Goal: Navigation & Orientation: Find specific page/section

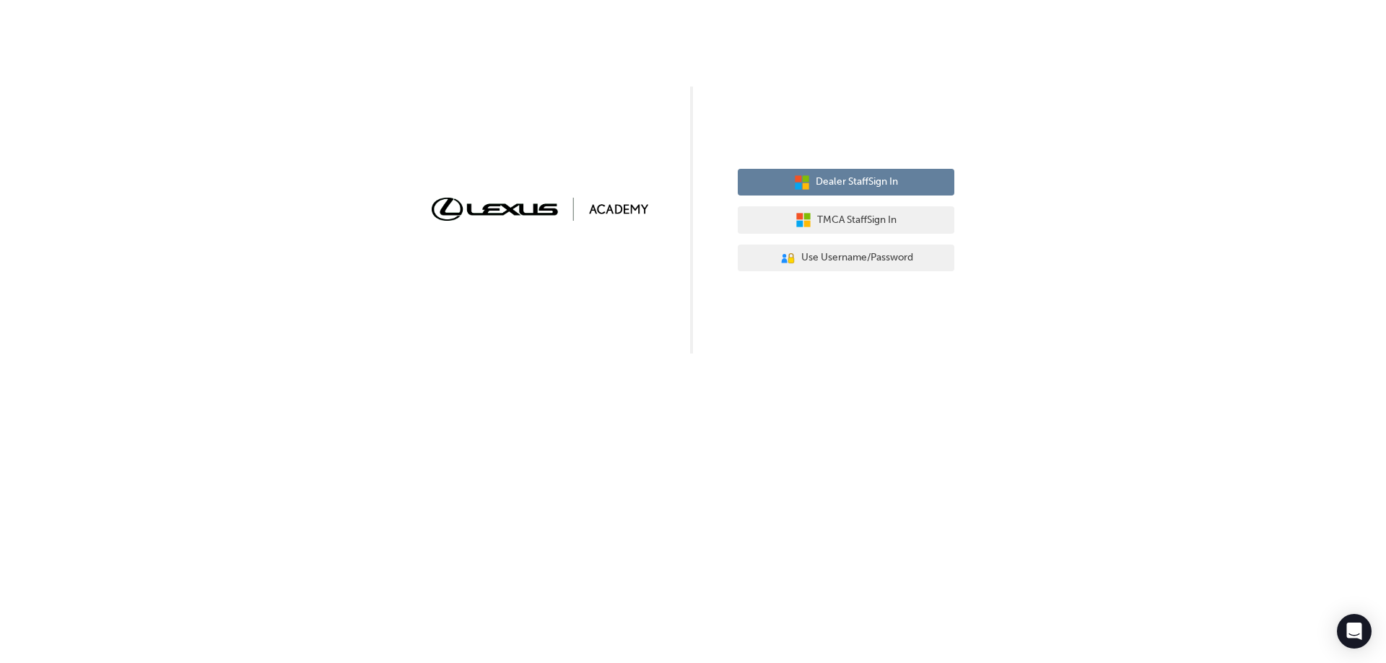
click at [811, 183] on button "Dealer Staff Sign In" at bounding box center [846, 182] width 217 height 27
click at [868, 178] on span "Dealer Staff Sign In" at bounding box center [857, 182] width 82 height 17
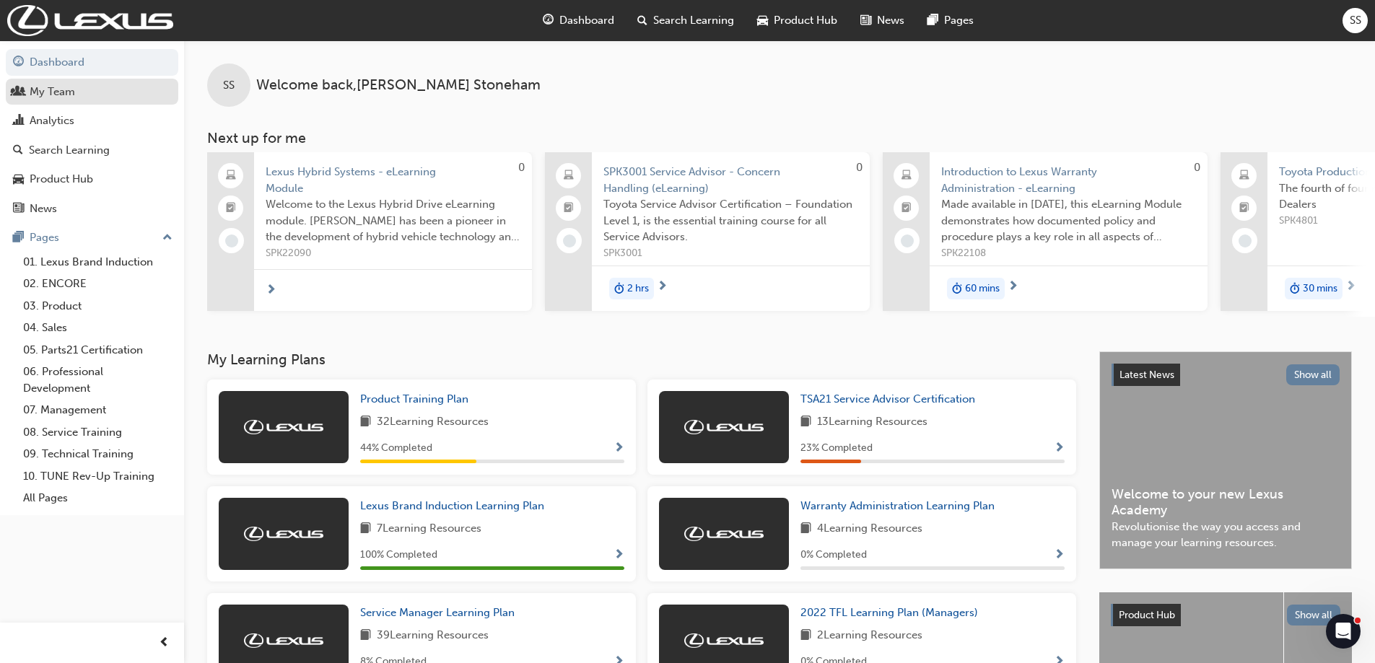
click at [112, 97] on div "My Team" at bounding box center [92, 92] width 158 height 18
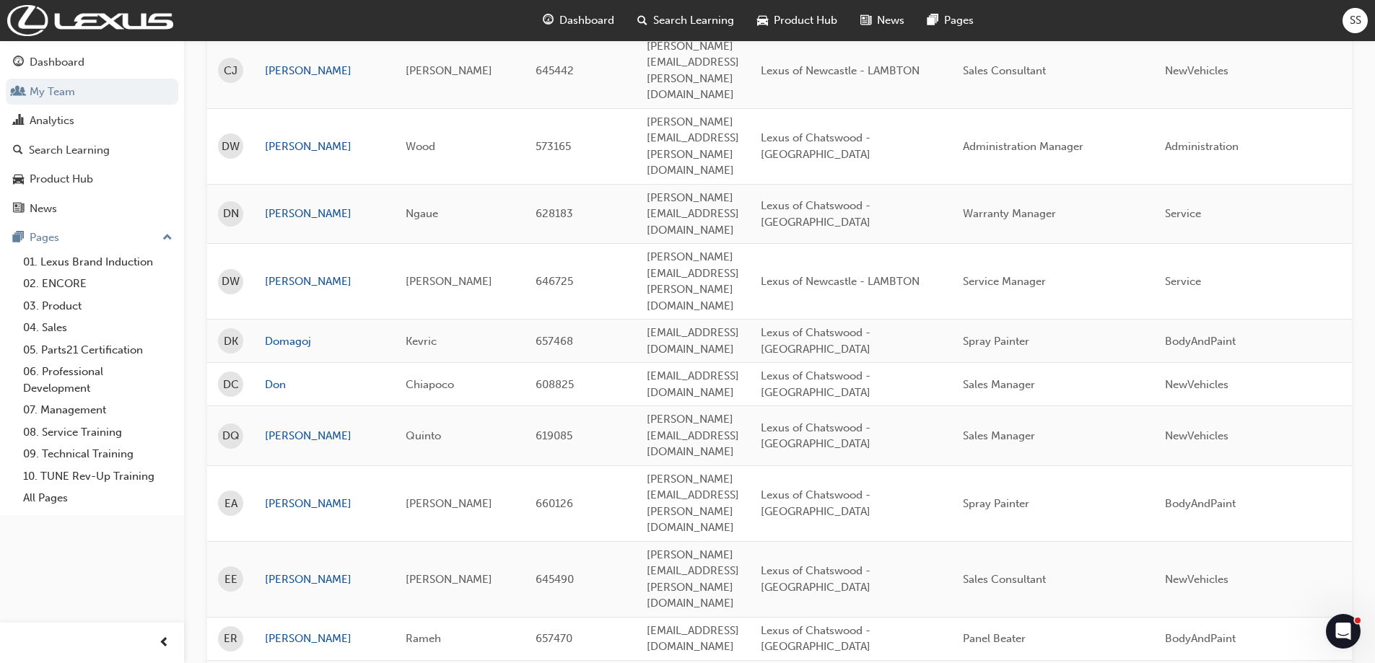
scroll to position [1916, 0]
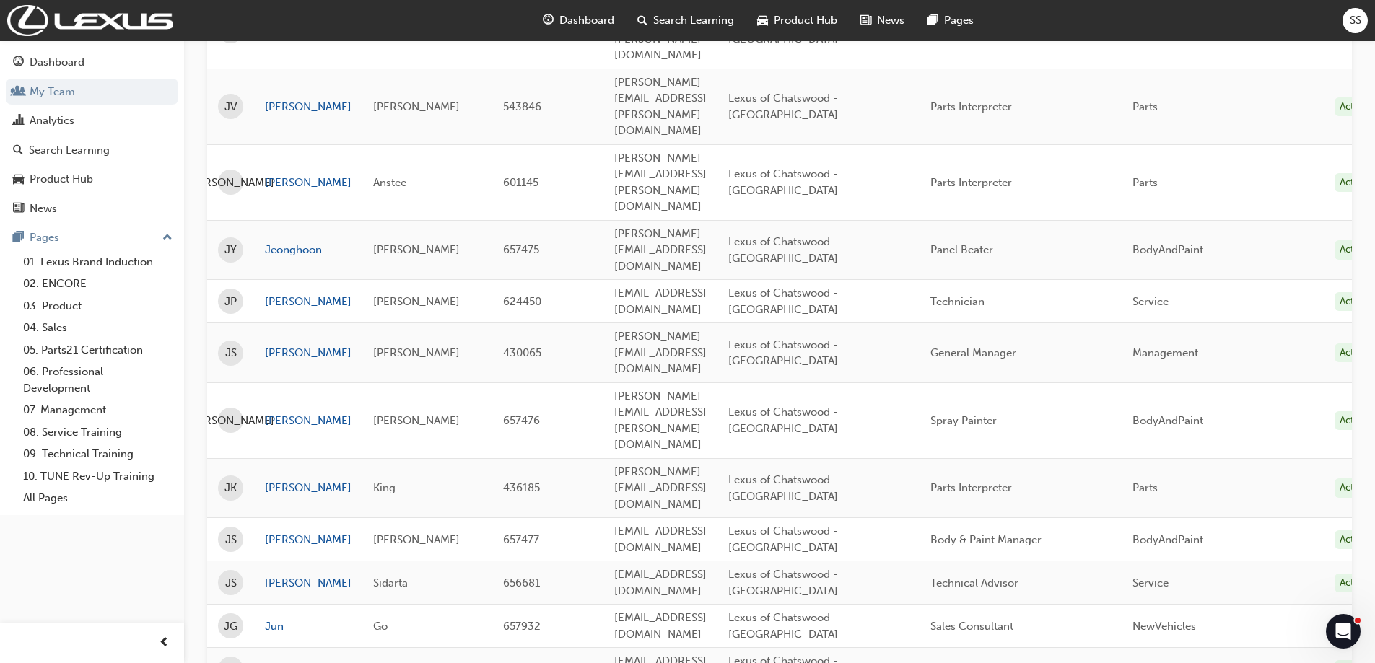
scroll to position [361, 0]
click at [281, 575] on link "Josh" at bounding box center [308, 583] width 87 height 17
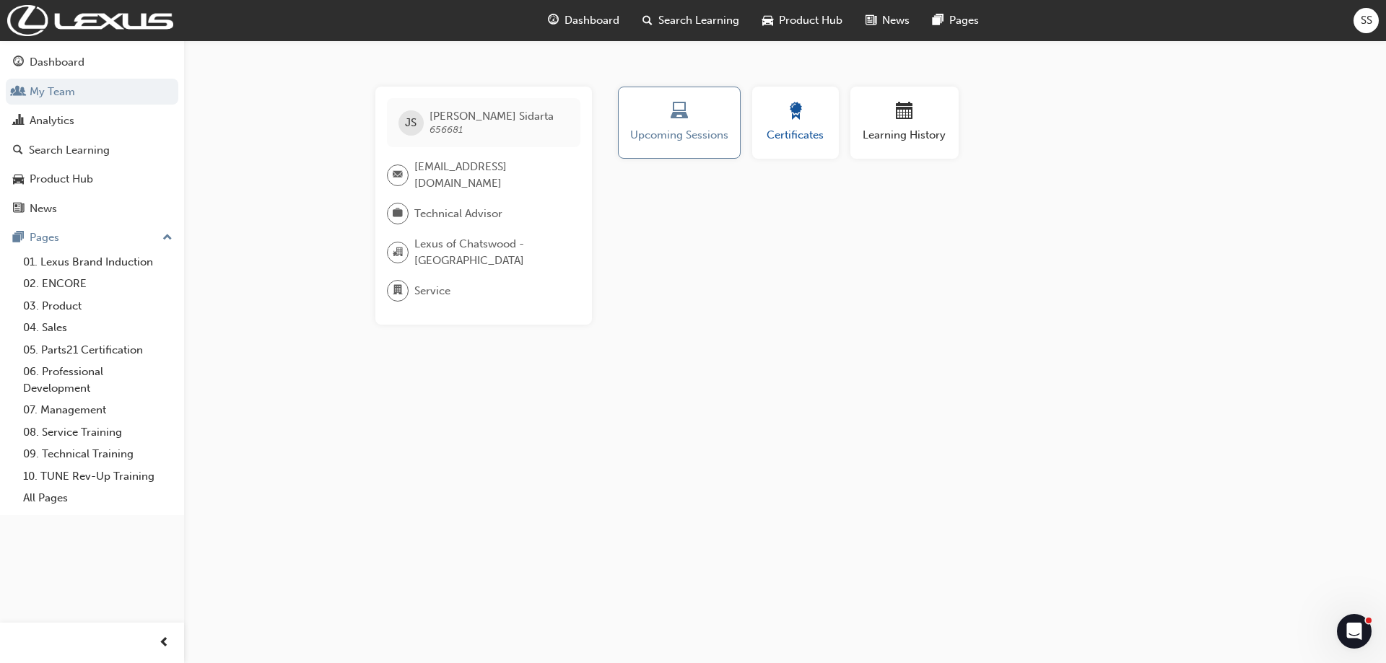
click at [796, 143] on span "Certificates" at bounding box center [795, 135] width 65 height 17
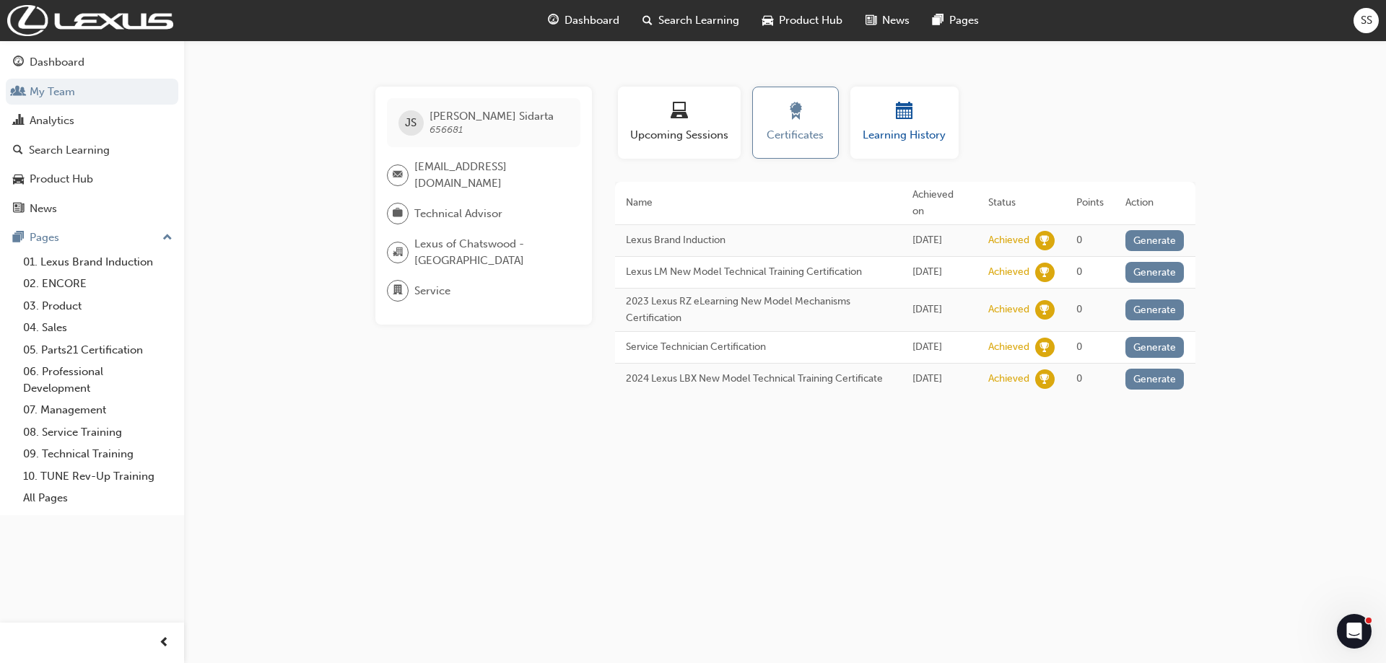
click at [933, 139] on span "Learning History" at bounding box center [904, 135] width 87 height 17
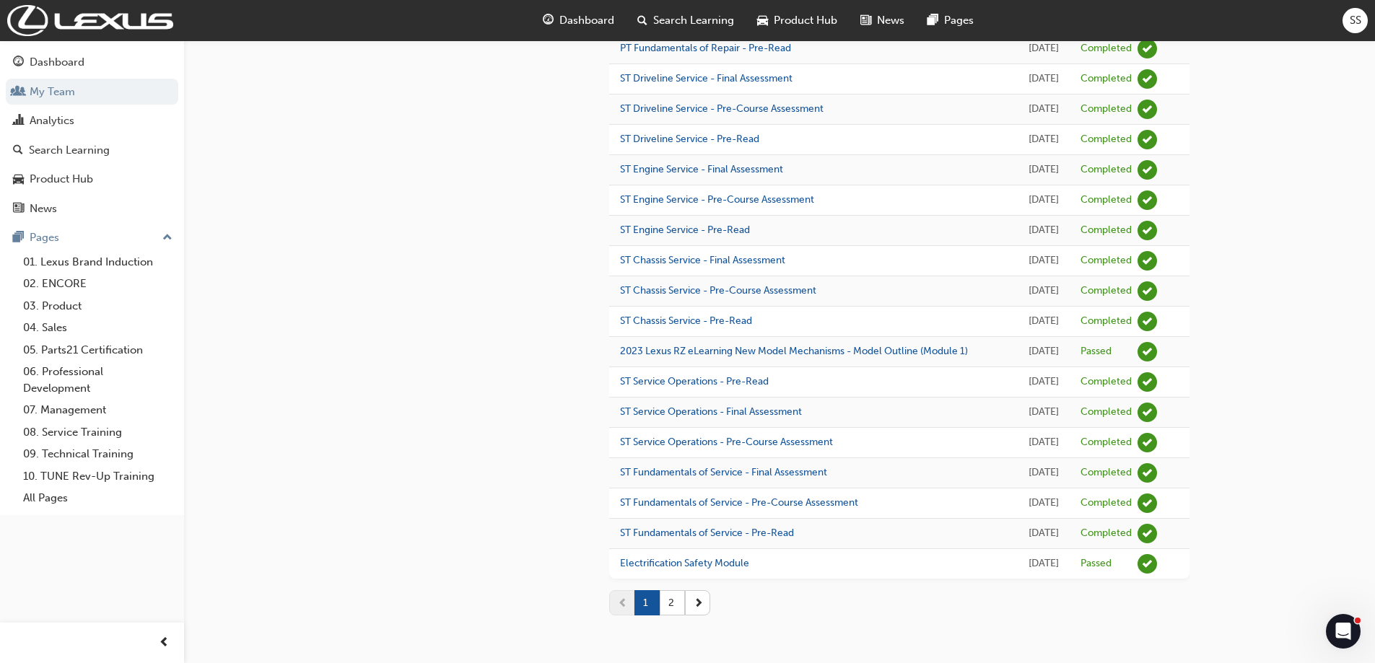
scroll to position [1638, 0]
click at [675, 610] on button "2" at bounding box center [672, 602] width 25 height 25
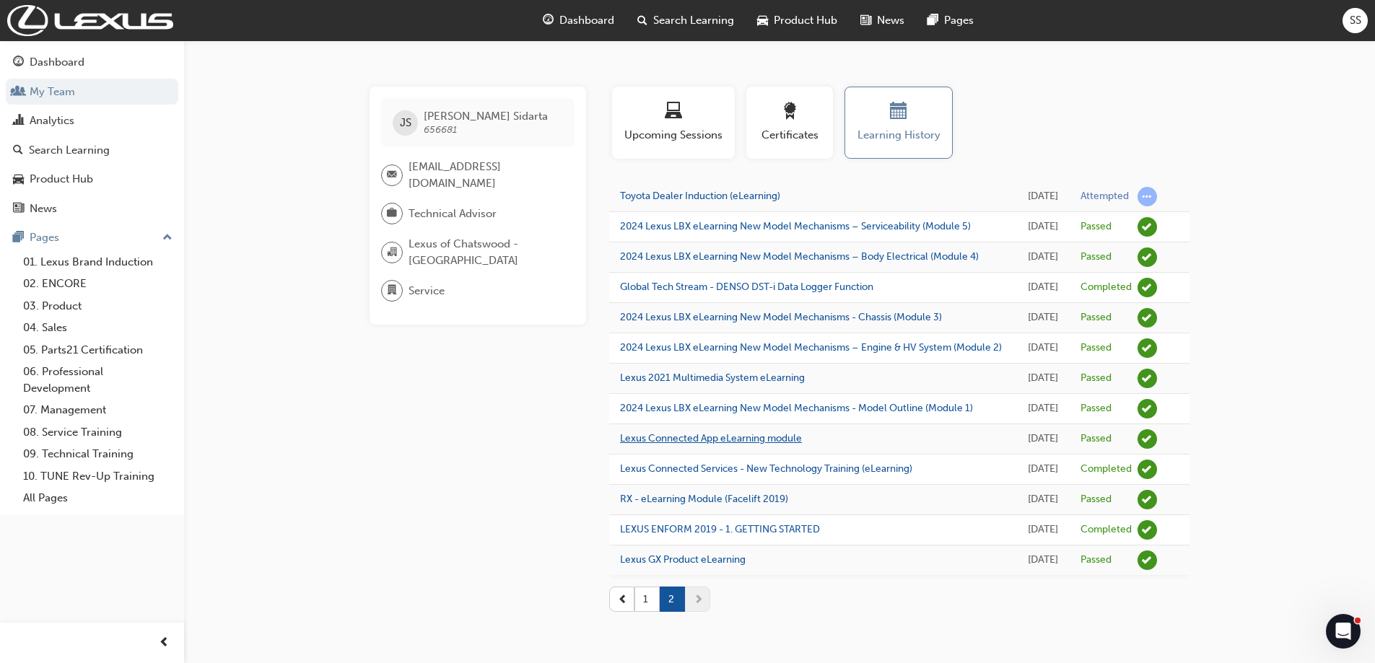
scroll to position [87, 0]
click at [650, 605] on button "1" at bounding box center [646, 599] width 25 height 25
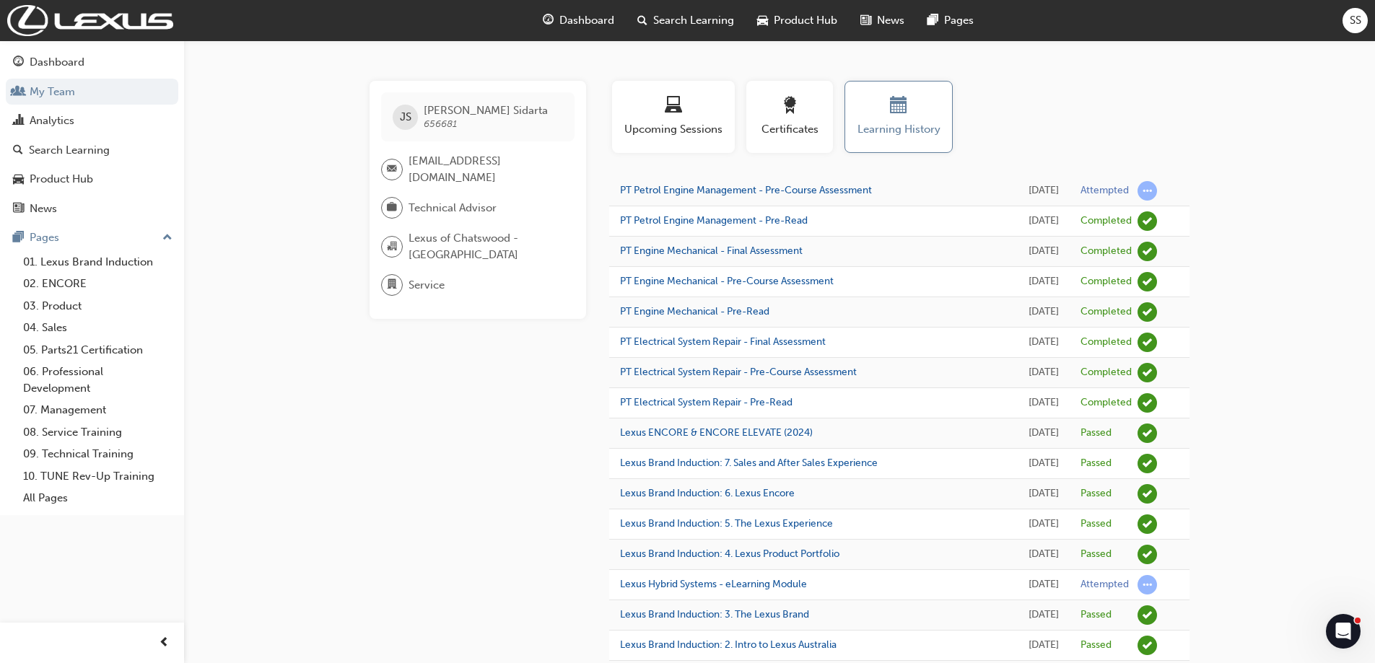
scroll to position [0, 0]
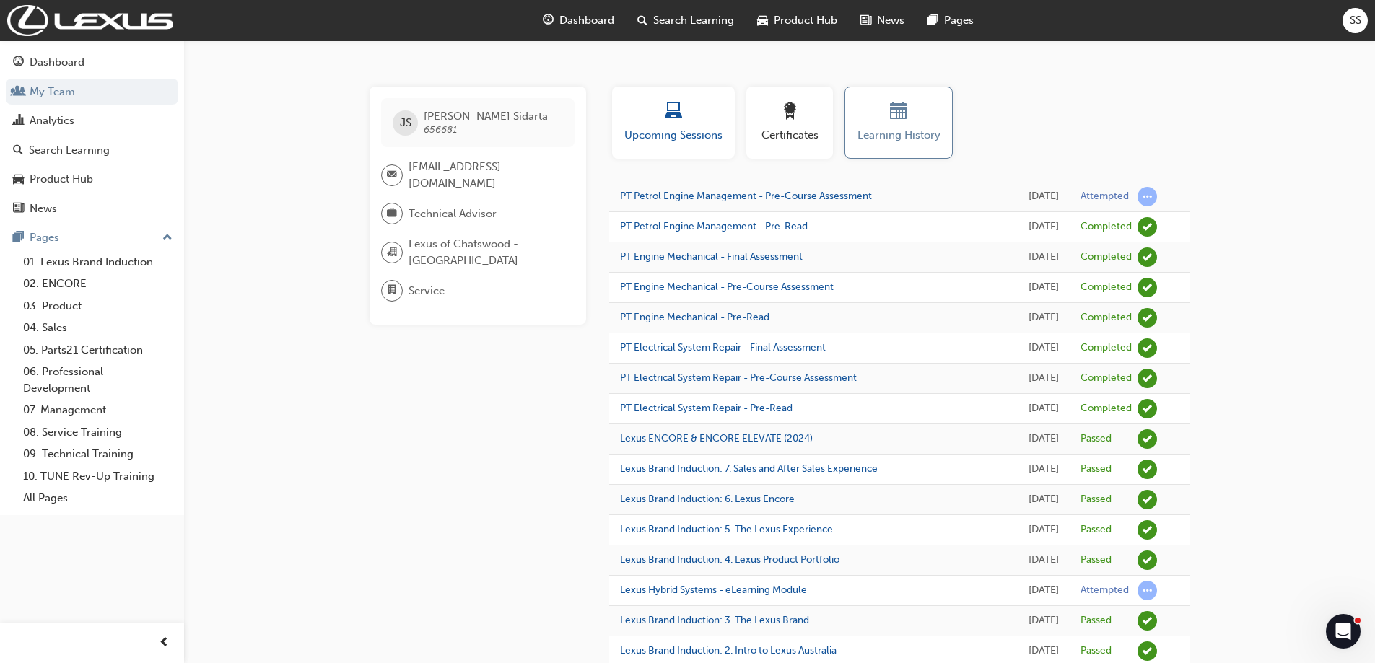
click at [711, 134] on span "Upcoming Sessions" at bounding box center [673, 135] width 101 height 17
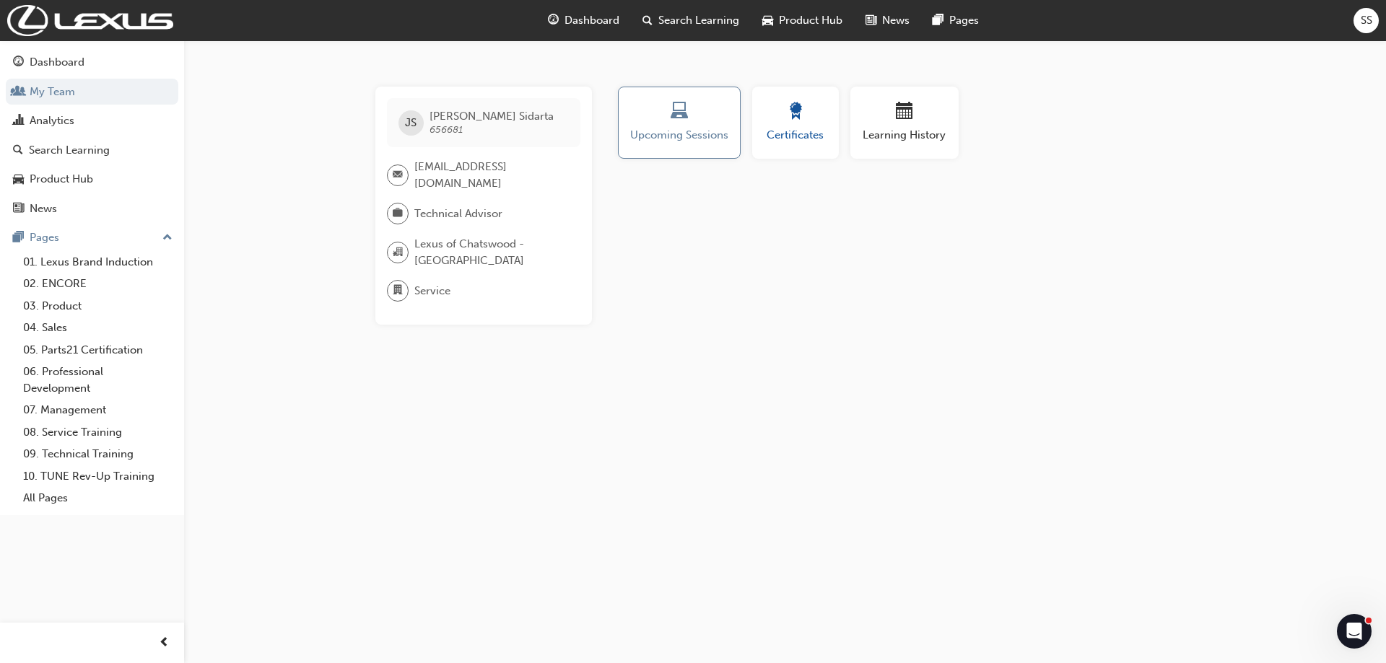
click at [780, 138] on span "Certificates" at bounding box center [795, 135] width 65 height 17
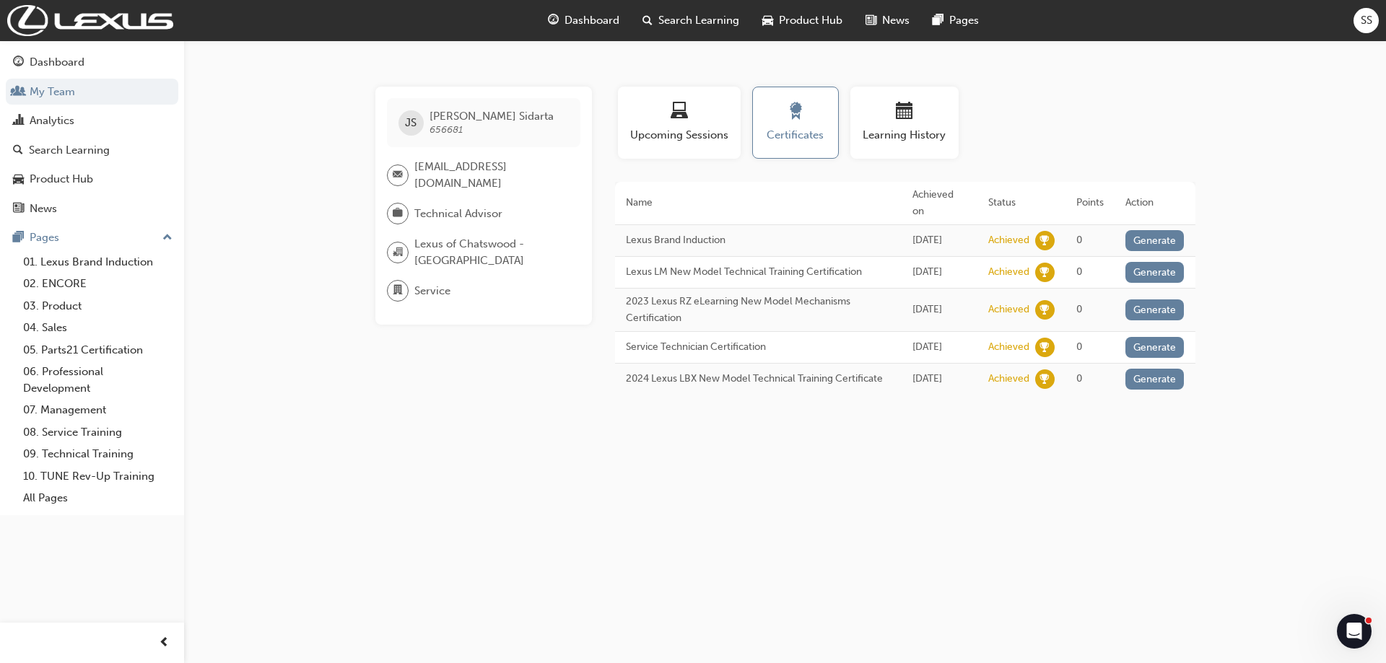
click at [419, 291] on span "Service" at bounding box center [432, 291] width 36 height 17
click at [398, 292] on span "department-icon" at bounding box center [398, 291] width 10 height 19
click at [393, 250] on span "organisation-icon" at bounding box center [398, 252] width 10 height 19
click at [409, 208] on div at bounding box center [400, 214] width 27 height 22
click at [396, 177] on span "email-icon" at bounding box center [398, 175] width 10 height 19
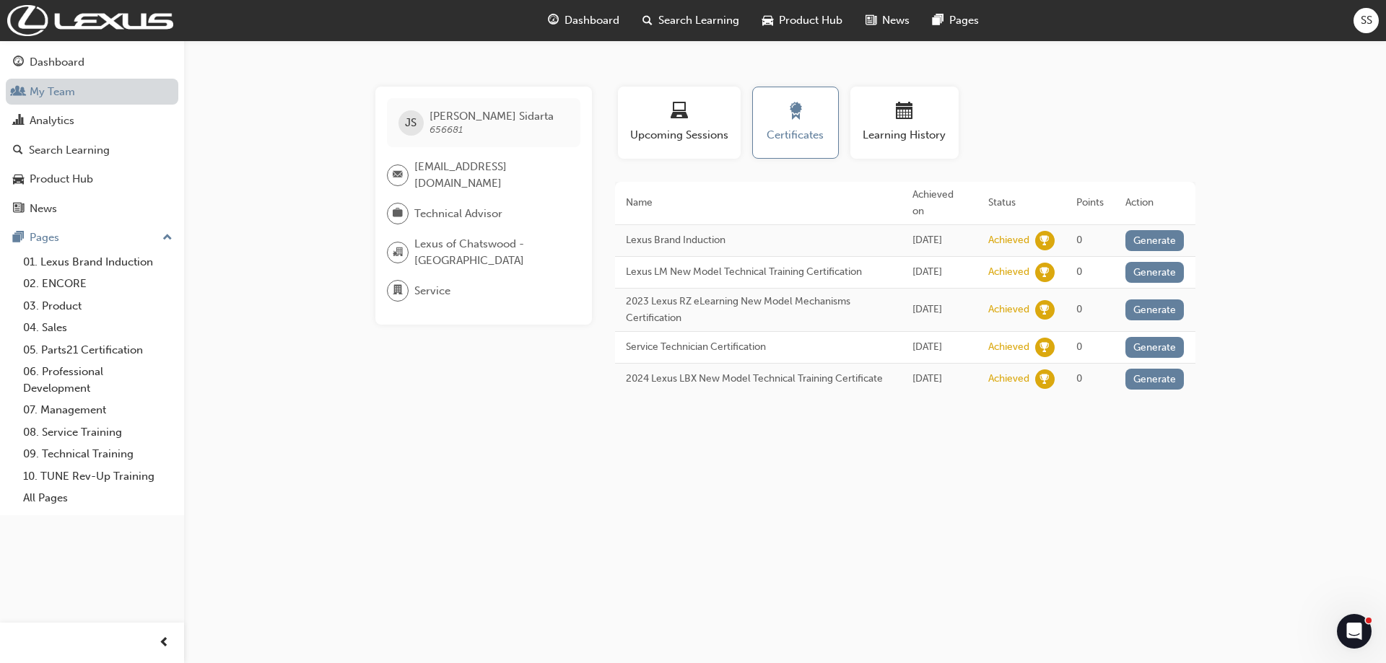
click at [64, 96] on link "My Team" at bounding box center [92, 92] width 173 height 27
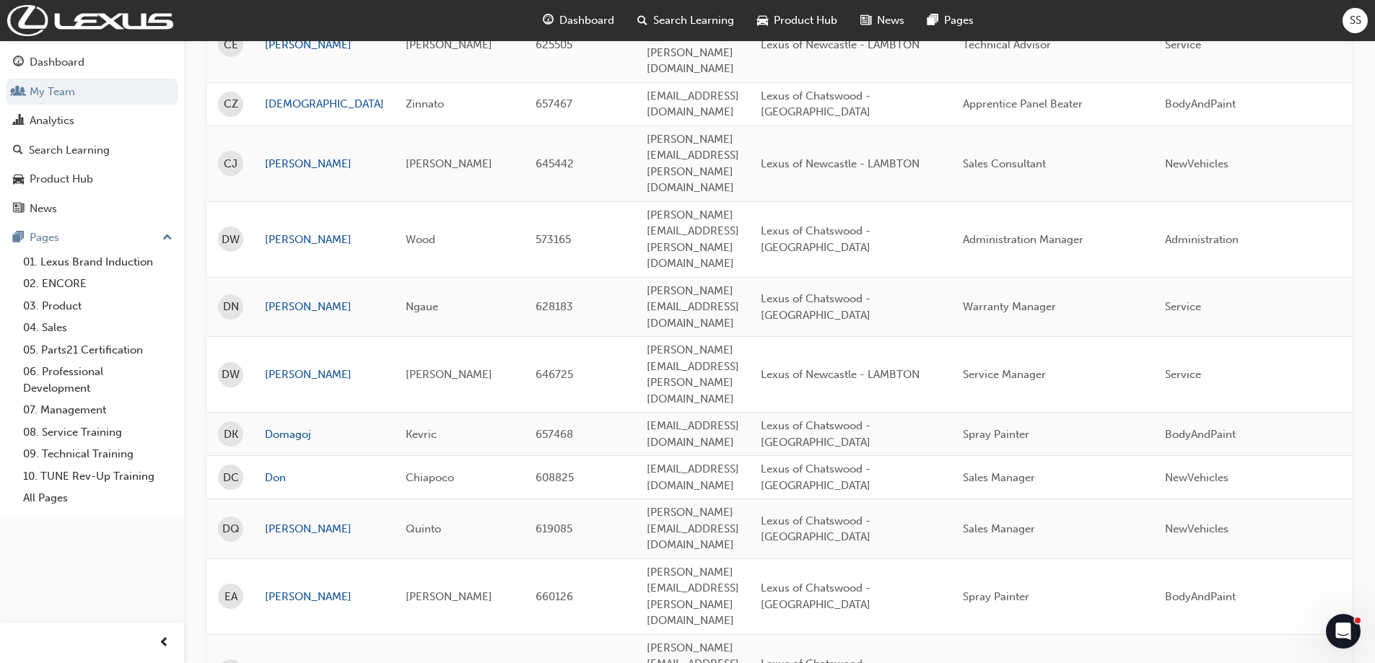
scroll to position [1916, 0]
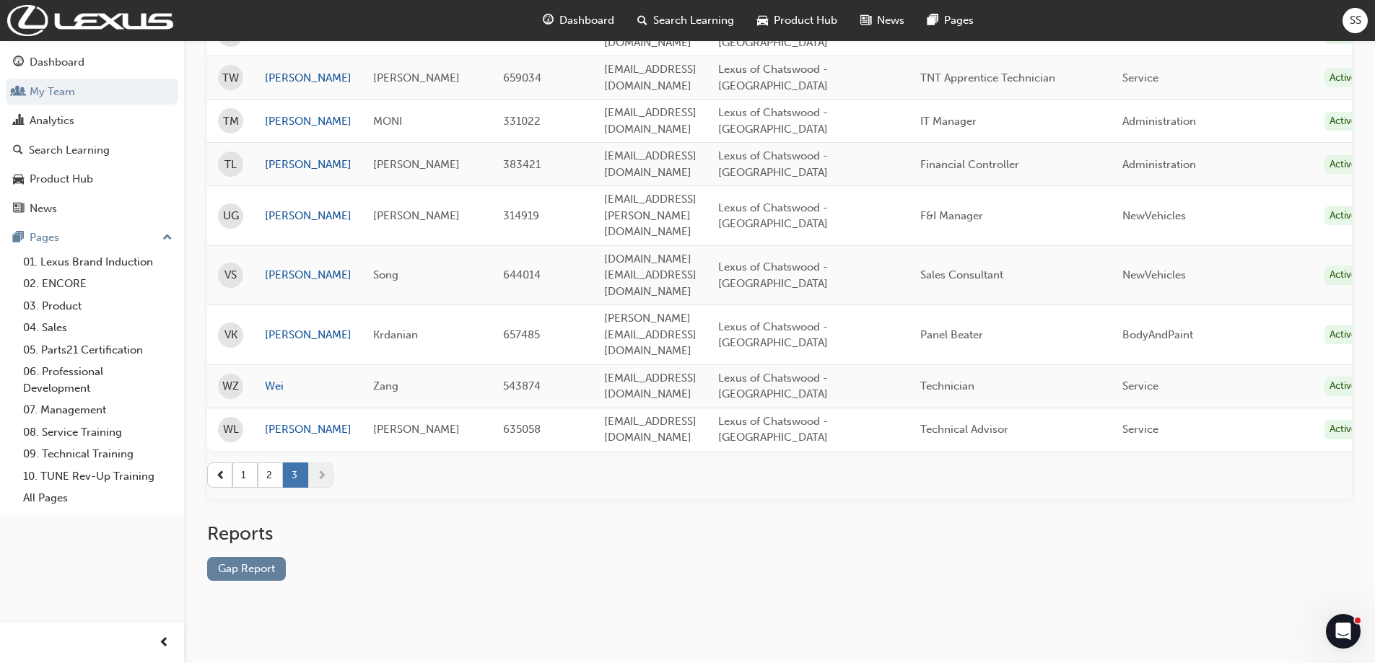
scroll to position [357, 0]
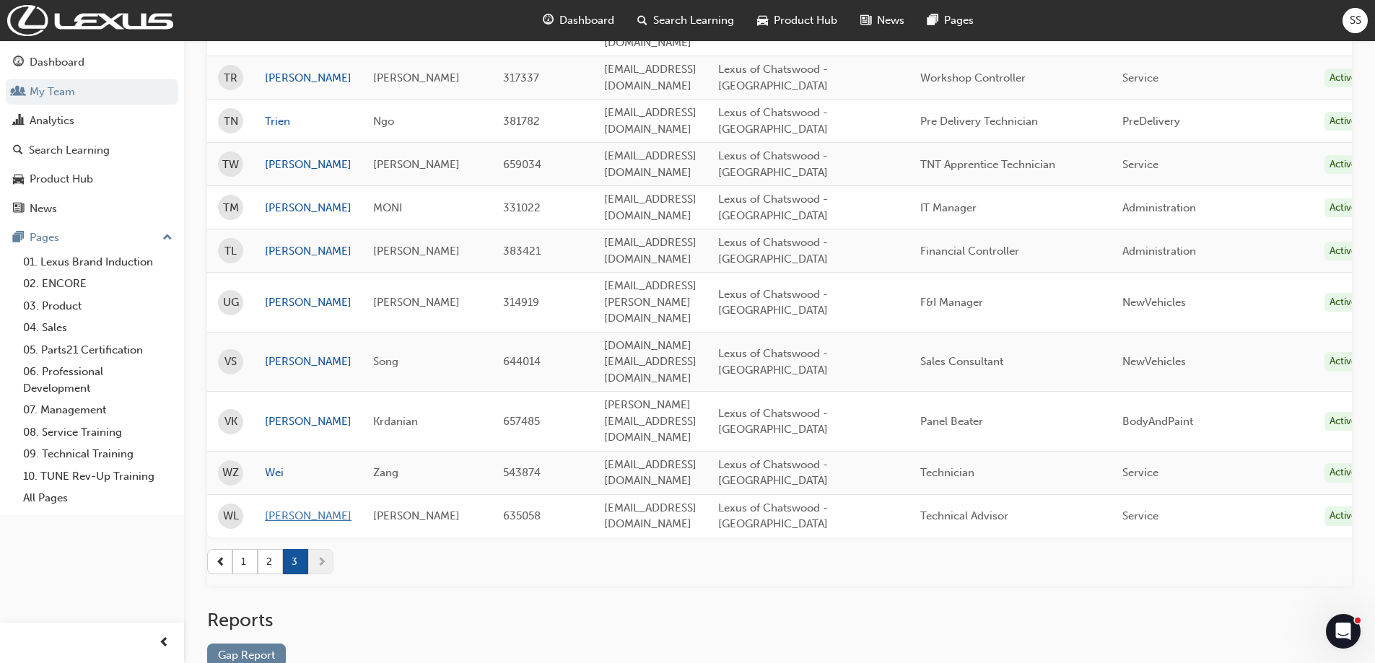
click at [287, 508] on link "Wesley" at bounding box center [308, 516] width 87 height 17
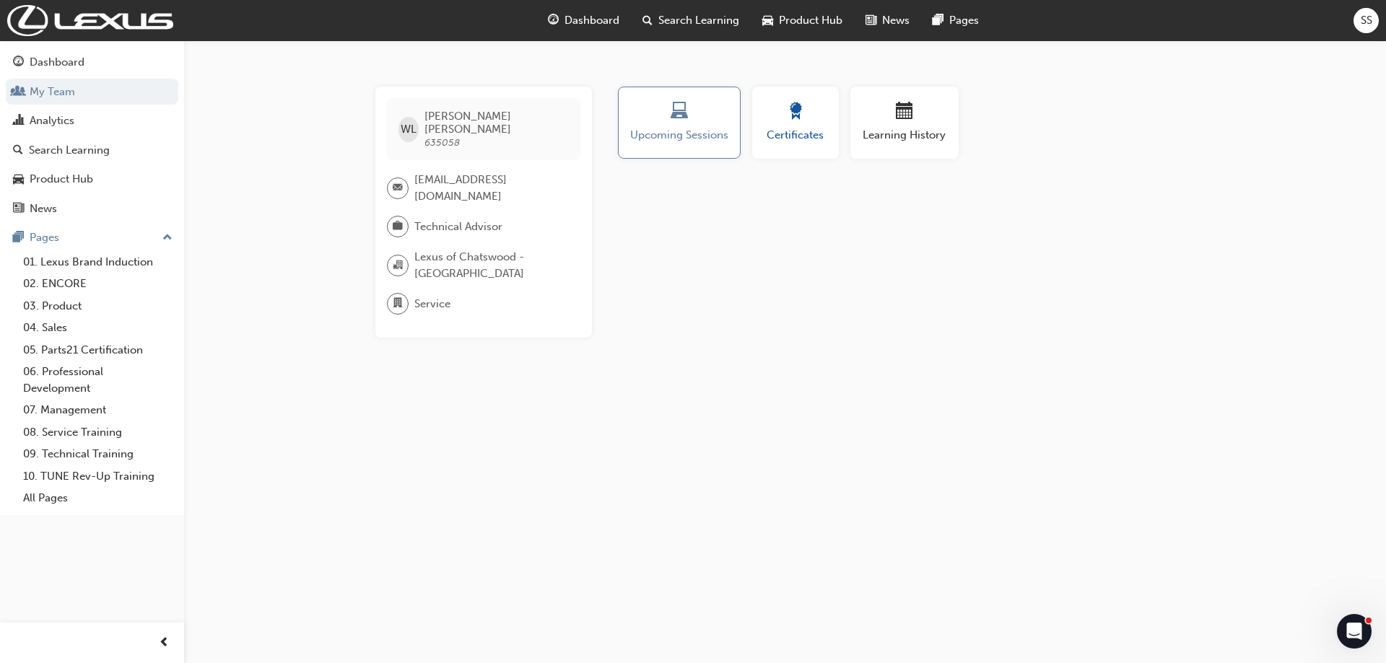
click at [769, 134] on span "Certificates" at bounding box center [795, 135] width 65 height 17
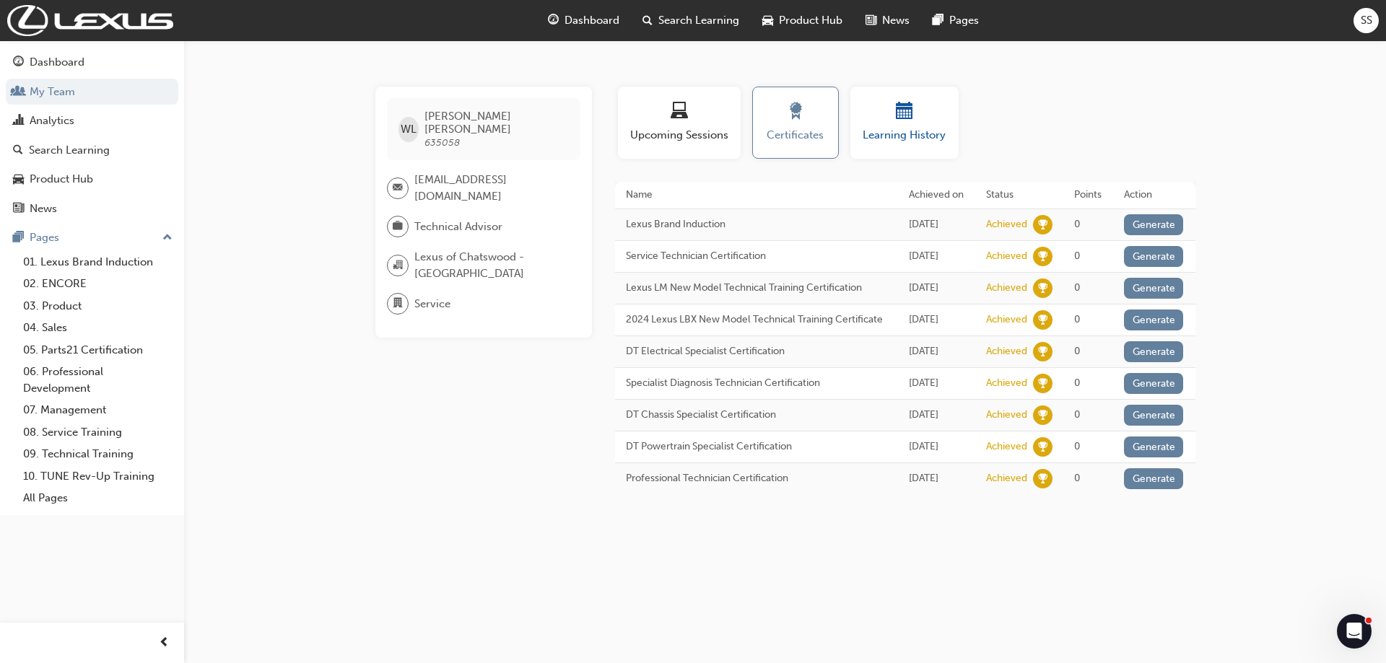
click at [894, 123] on div "button" at bounding box center [904, 113] width 87 height 22
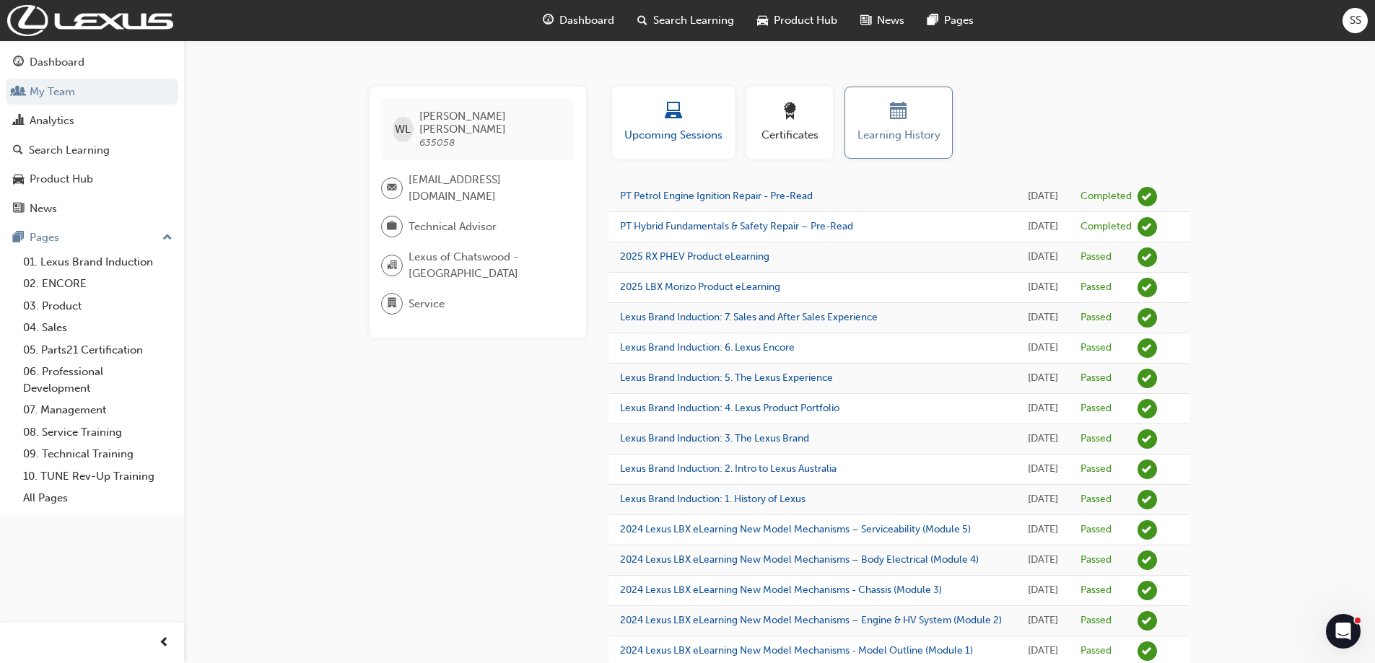
click at [671, 128] on span "Upcoming Sessions" at bounding box center [673, 135] width 101 height 17
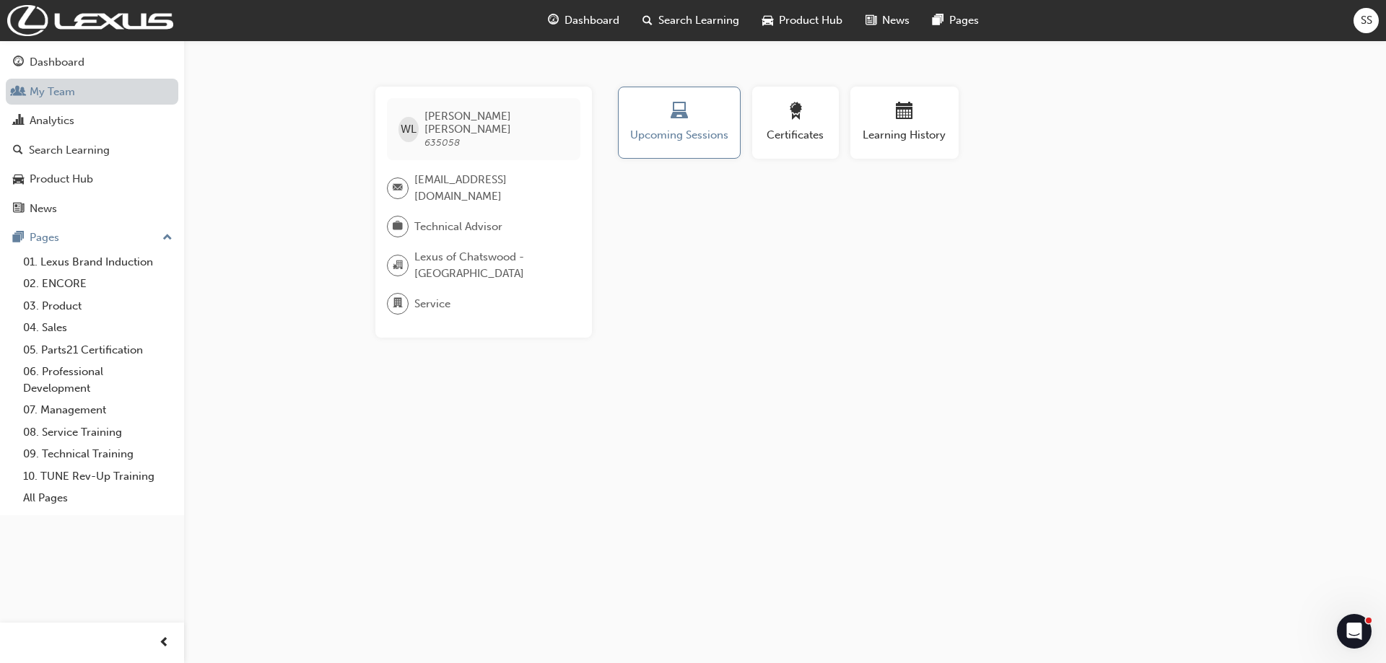
click at [56, 92] on link "My Team" at bounding box center [92, 92] width 173 height 27
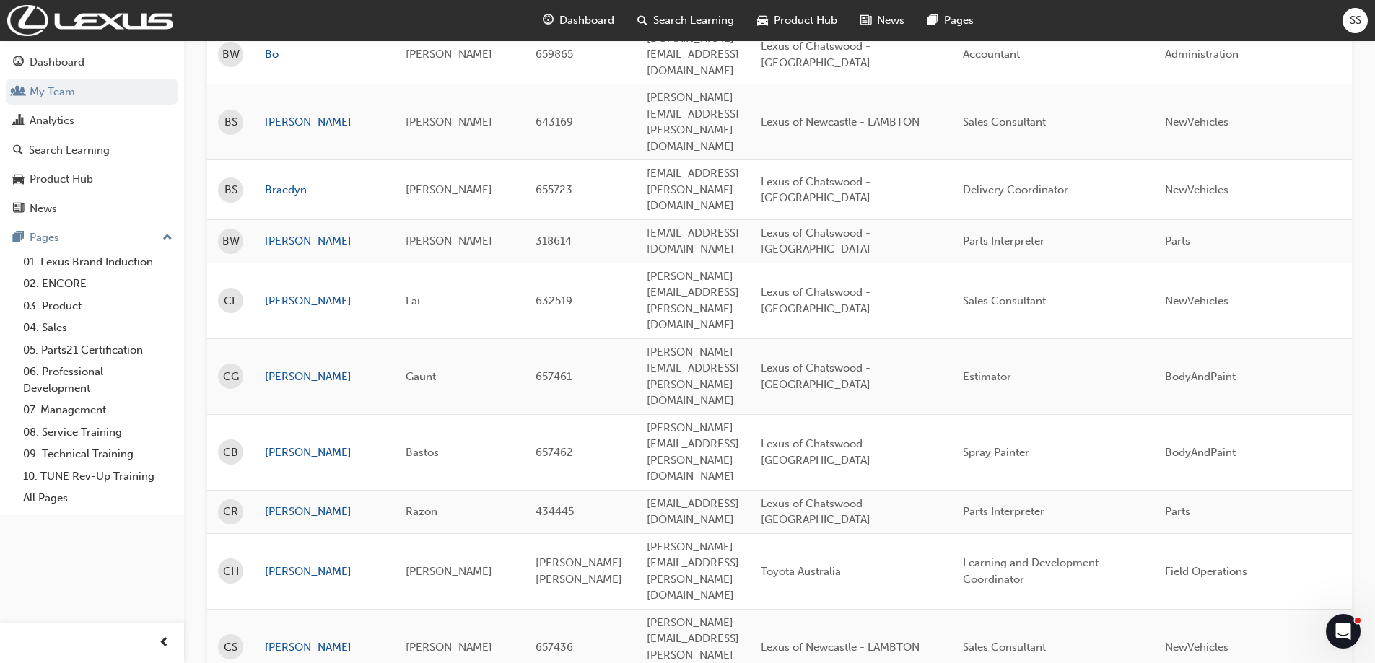
scroll to position [1299, 0]
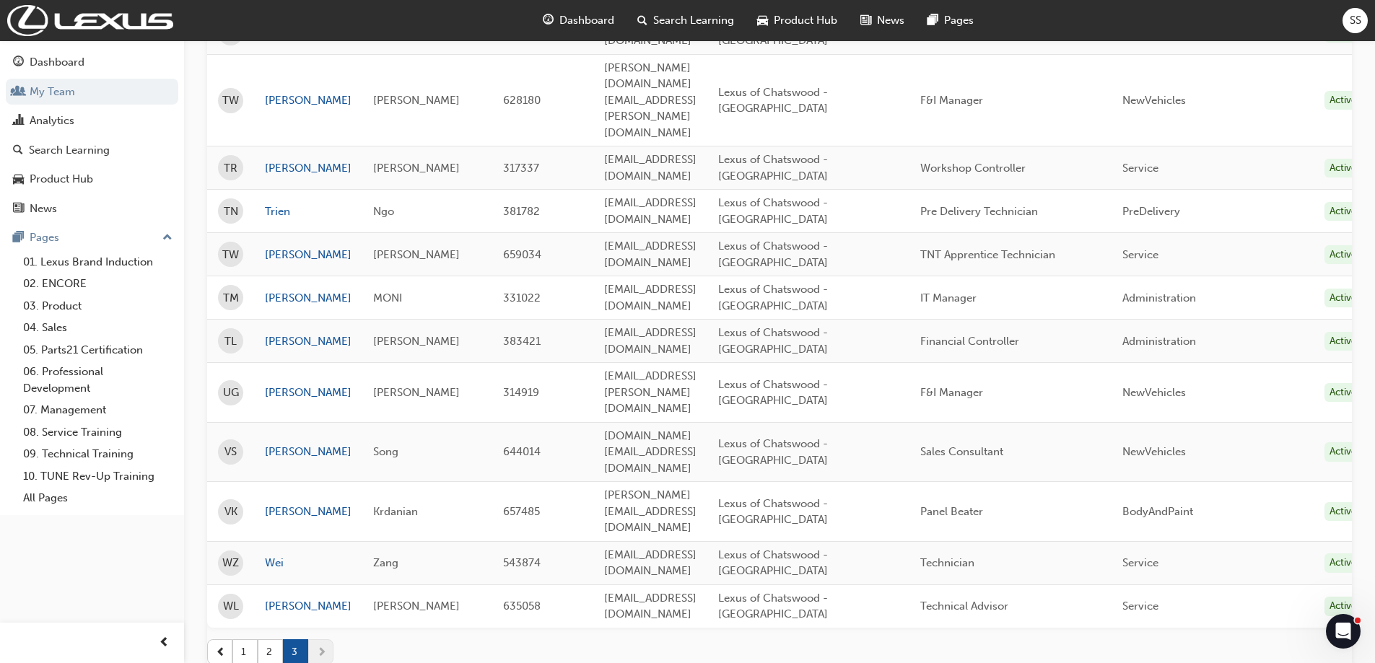
scroll to position [357, 0]
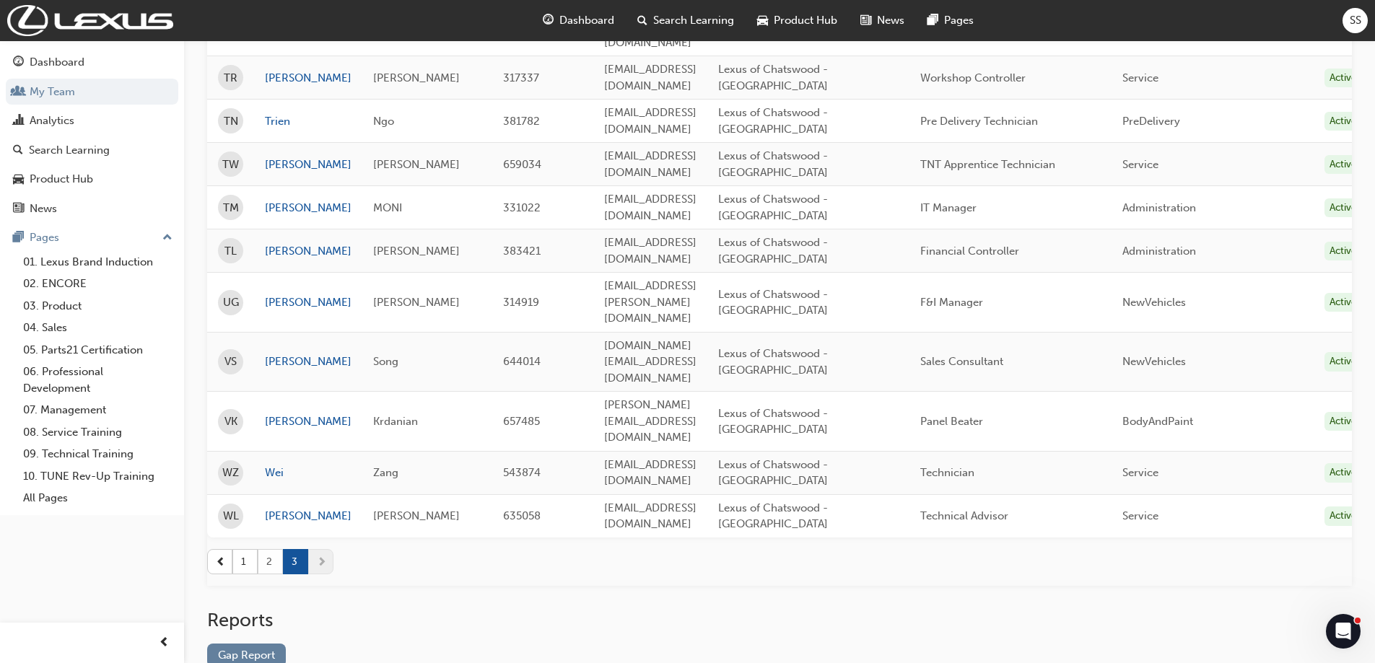
click at [266, 549] on button "2" at bounding box center [270, 561] width 25 height 25
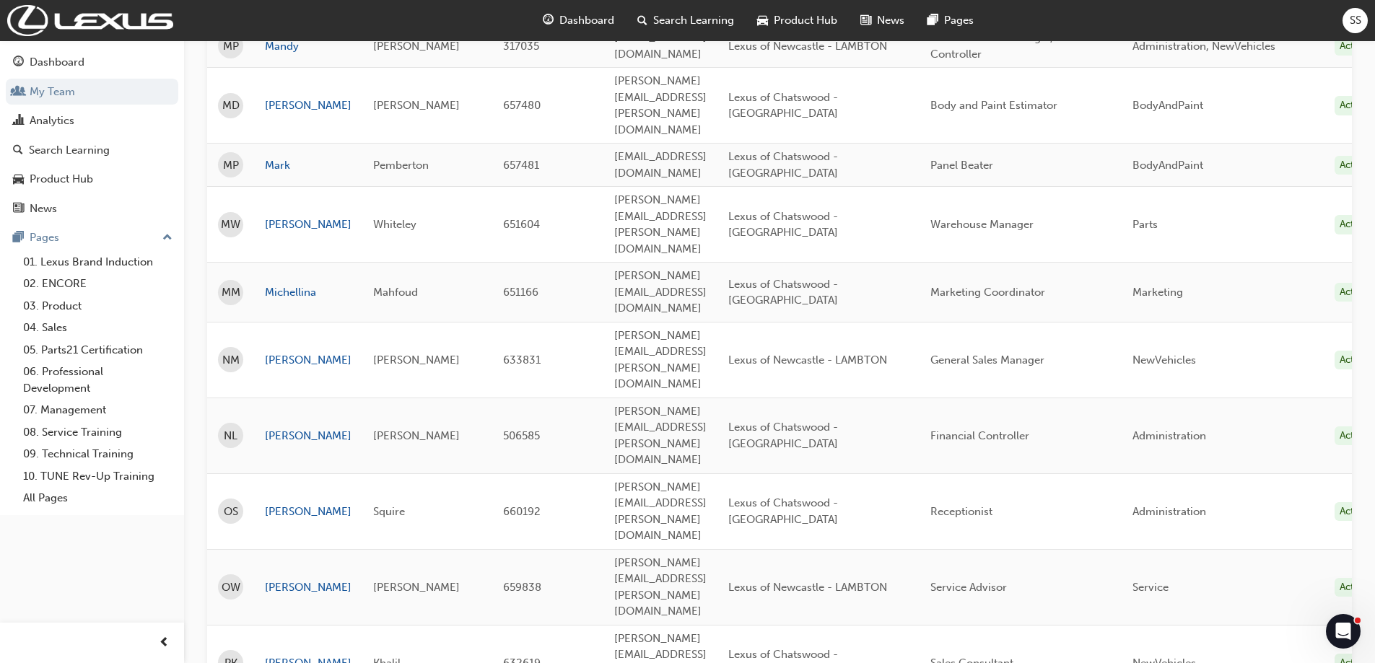
scroll to position [1656, 0]
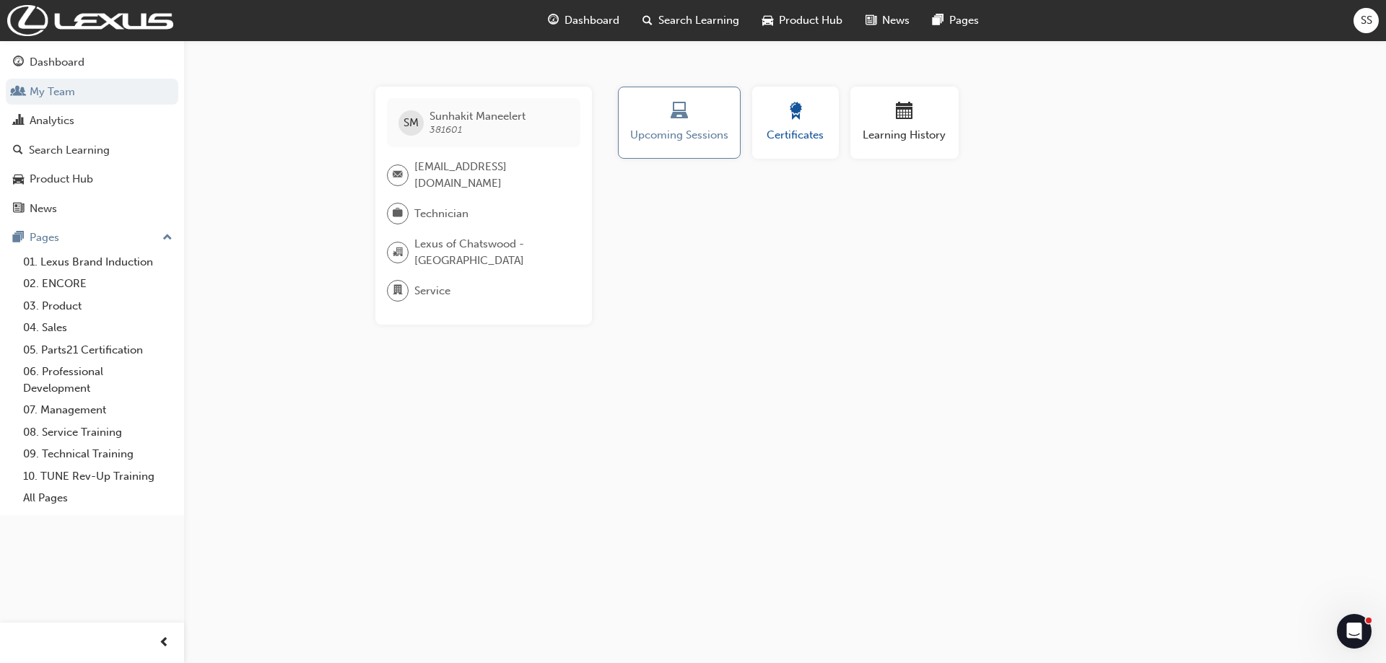
click at [819, 147] on button "Certificates" at bounding box center [795, 123] width 87 height 72
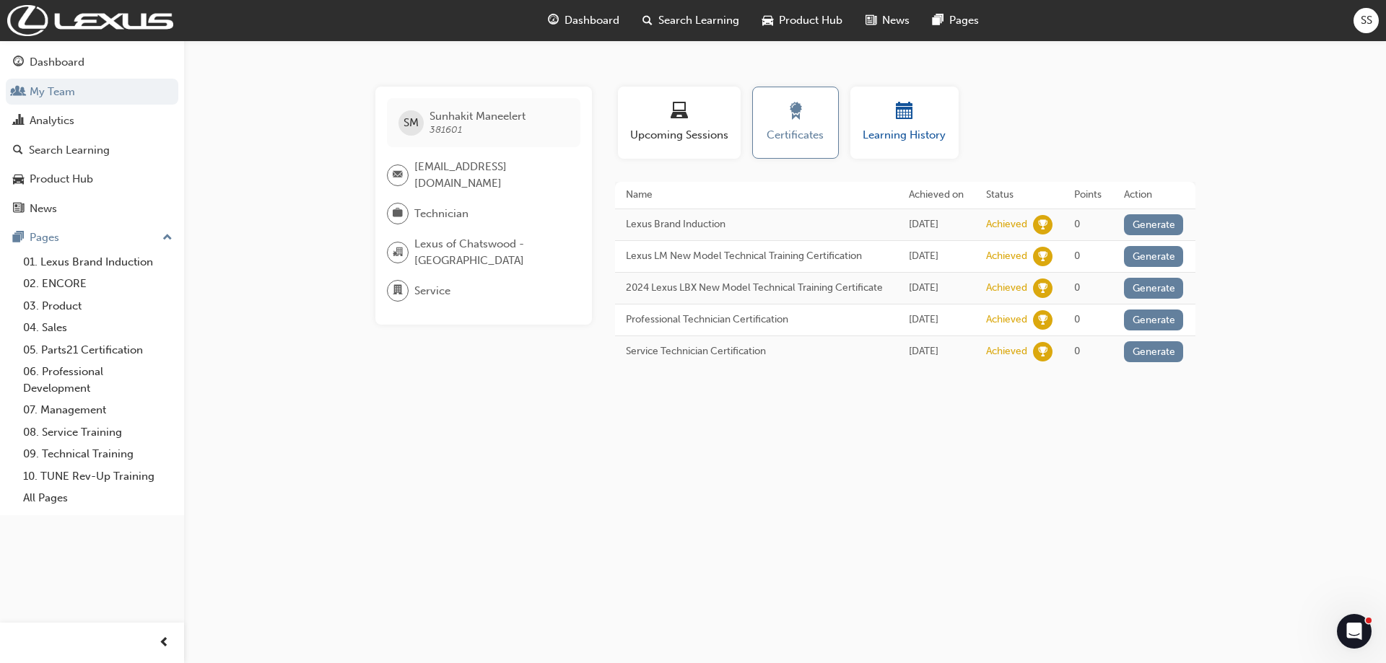
click at [895, 131] on span "Learning History" at bounding box center [904, 135] width 87 height 17
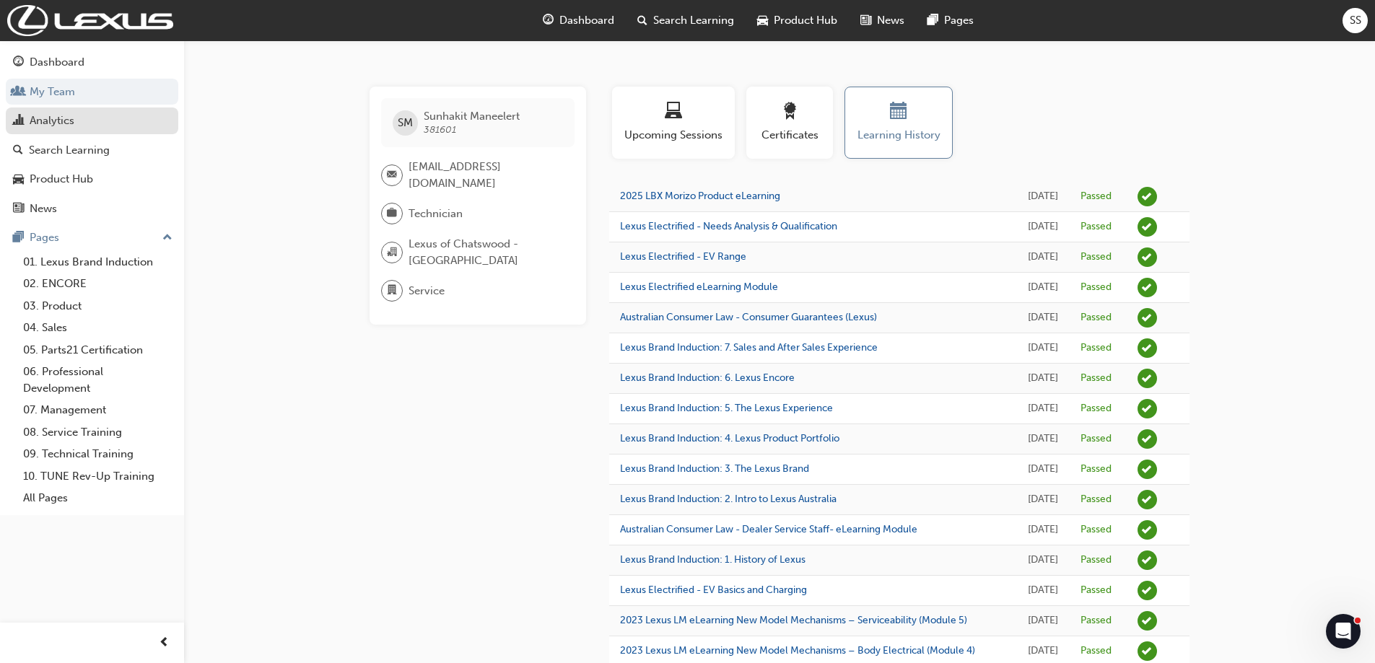
click at [75, 108] on link "Analytics" at bounding box center [92, 121] width 173 height 27
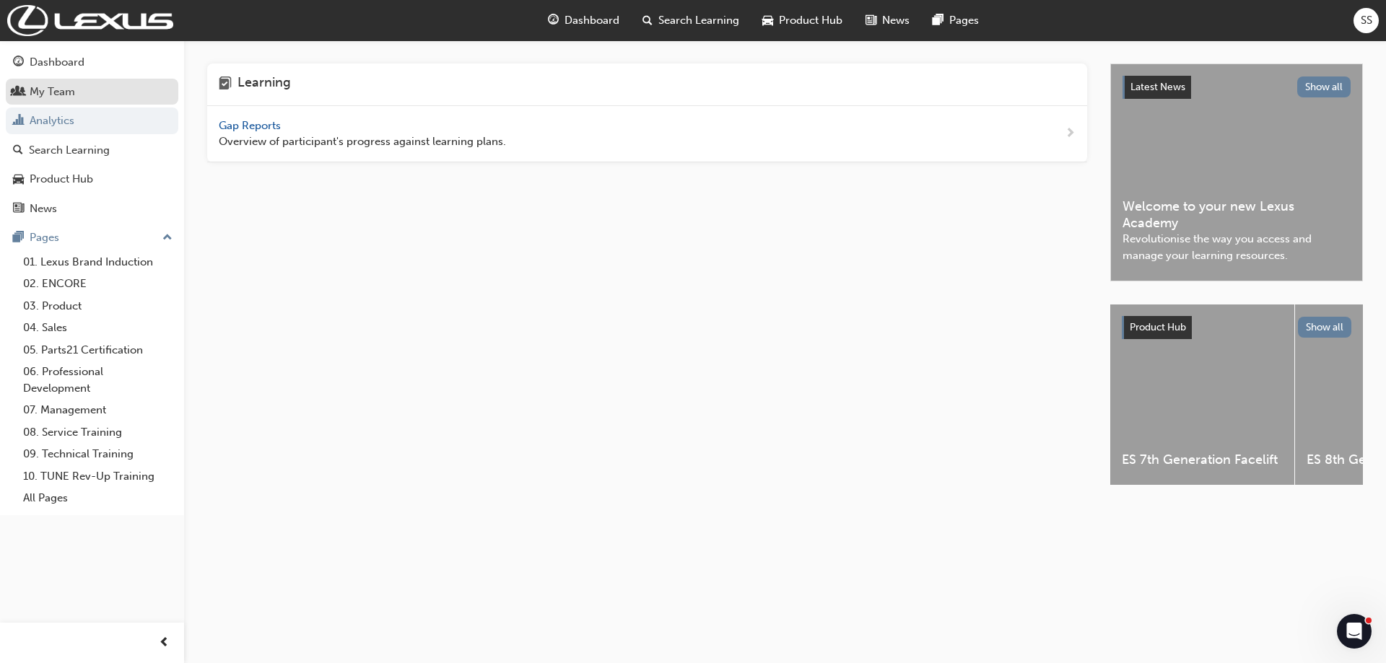
click at [87, 85] on div "My Team" at bounding box center [92, 92] width 158 height 18
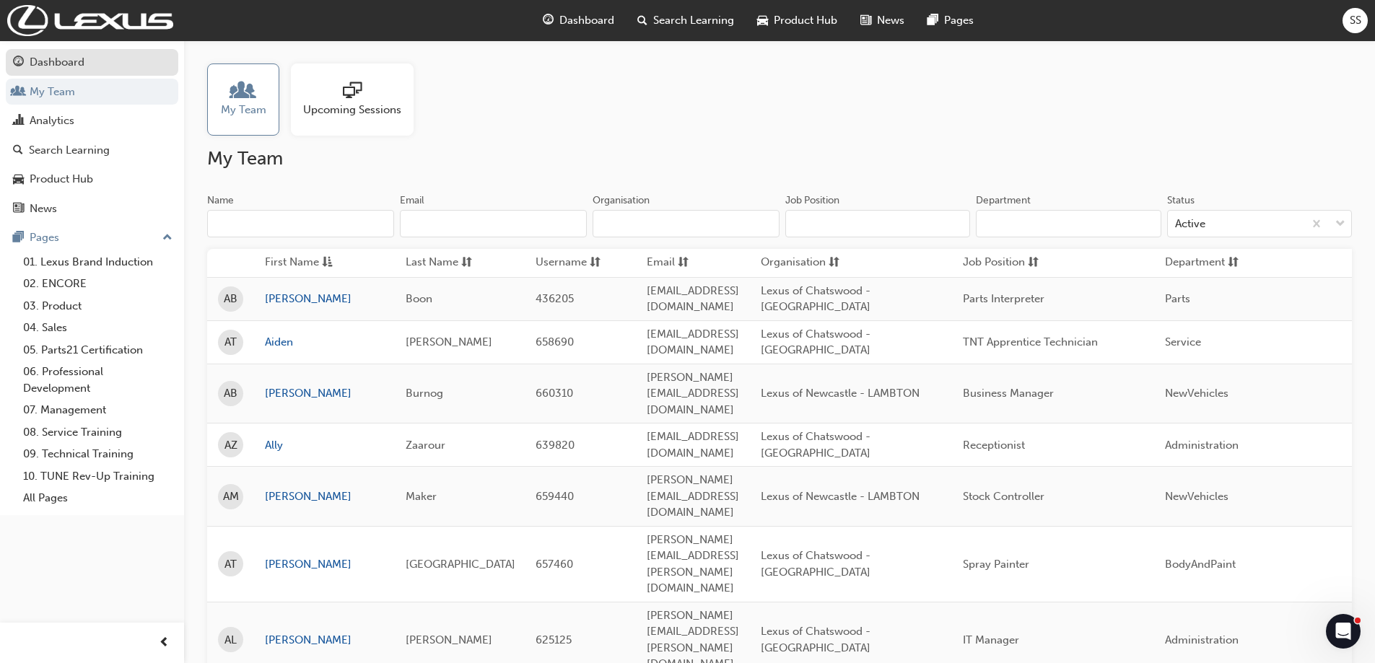
click at [43, 58] on div "Dashboard" at bounding box center [57, 62] width 55 height 17
